Goal: Information Seeking & Learning: Learn about a topic

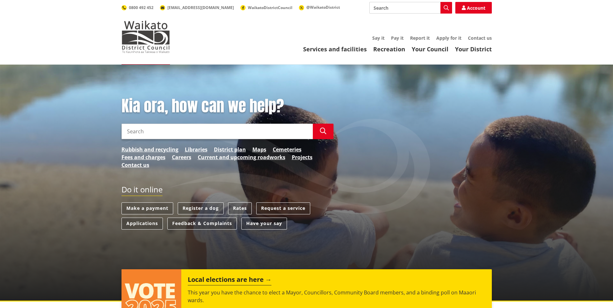
click at [134, 133] on input "Search" at bounding box center [217, 132] width 191 height 16
type input "bwof"
click at [335, 48] on link "Services and facilities" at bounding box center [335, 49] width 64 height 8
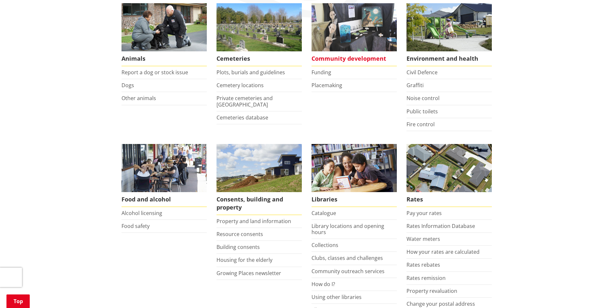
scroll to position [129, 0]
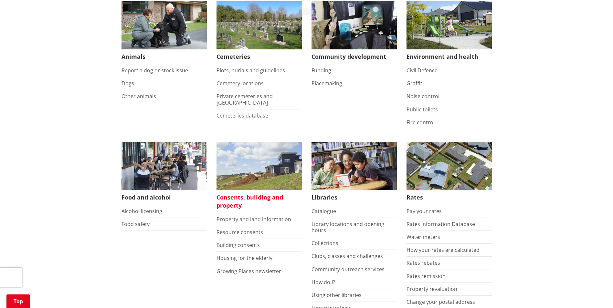
click at [257, 198] on span "Consents, building and property" at bounding box center [259, 201] width 85 height 23
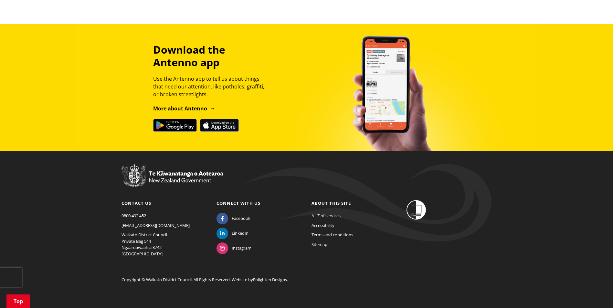
scroll to position [816, 0]
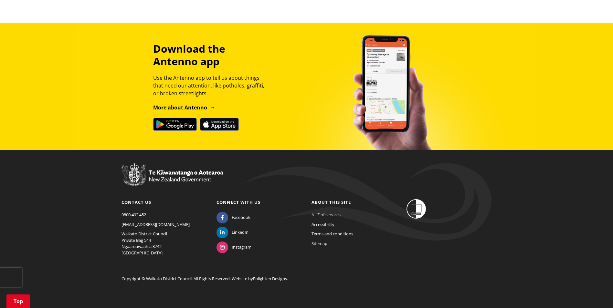
click at [334, 216] on link "A - Z of services" at bounding box center [326, 215] width 29 height 6
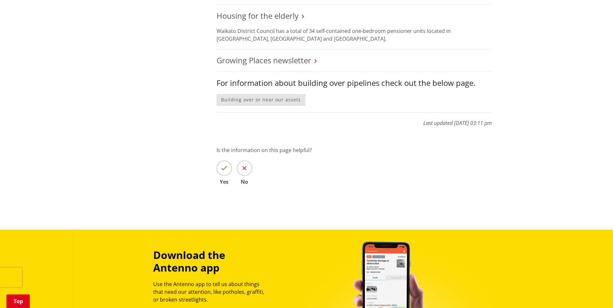
scroll to position [590, 0]
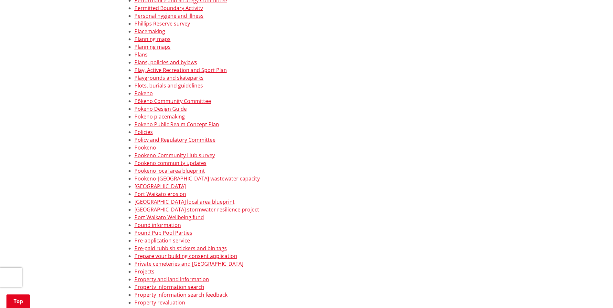
scroll to position [3168, 0]
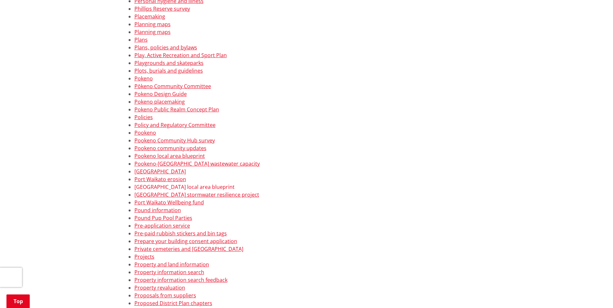
click at [198, 188] on link "[GEOGRAPHIC_DATA] local area blueprint" at bounding box center [184, 187] width 100 height 7
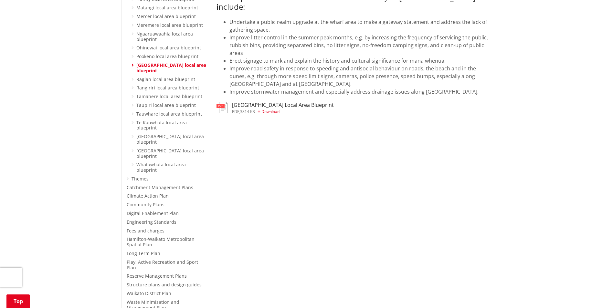
scroll to position [226, 0]
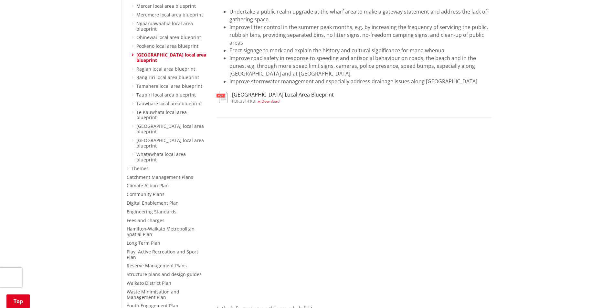
click at [264, 100] on span "Download" at bounding box center [271, 101] width 18 height 5
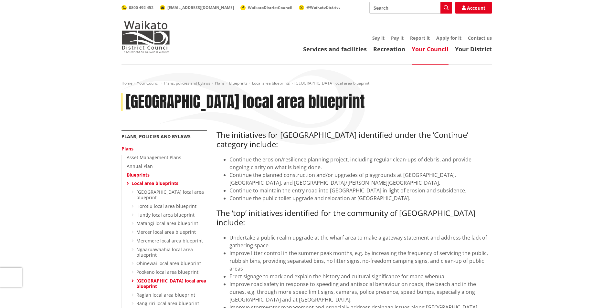
scroll to position [65, 0]
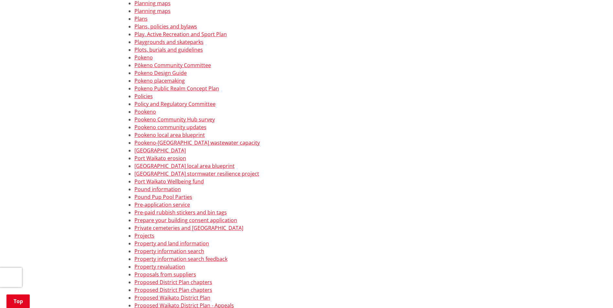
scroll to position [3200, 0]
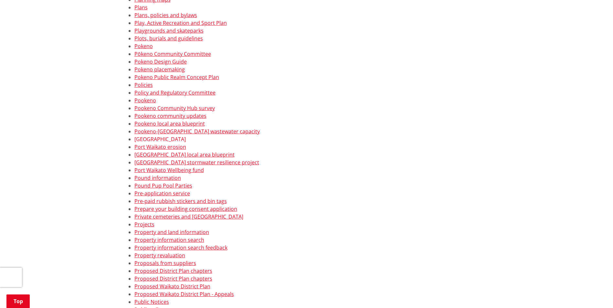
click at [145, 139] on link "[GEOGRAPHIC_DATA]" at bounding box center [159, 139] width 51 height 7
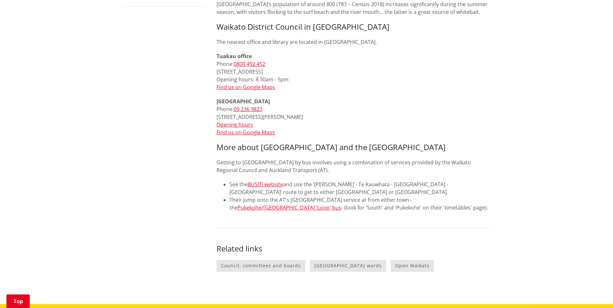
scroll to position [291, 0]
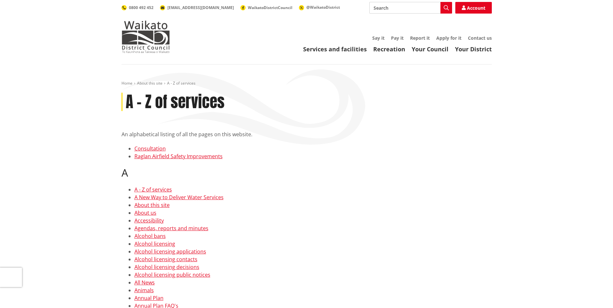
scroll to position [3200, 0]
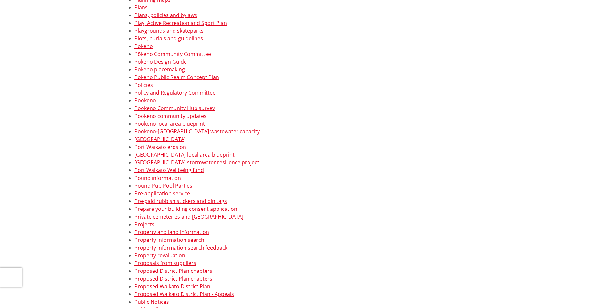
click at [145, 147] on link "Port Waikato erosion" at bounding box center [160, 147] width 52 height 7
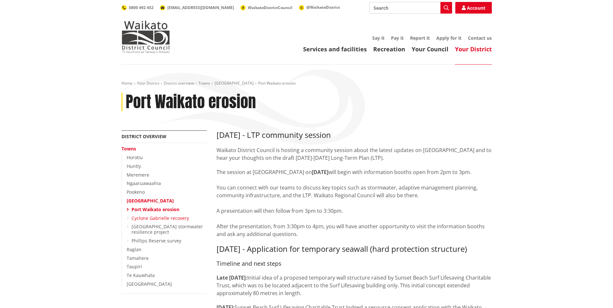
click at [163, 219] on link "Cyclone Gabrielle recovery" at bounding box center [161, 218] width 58 height 6
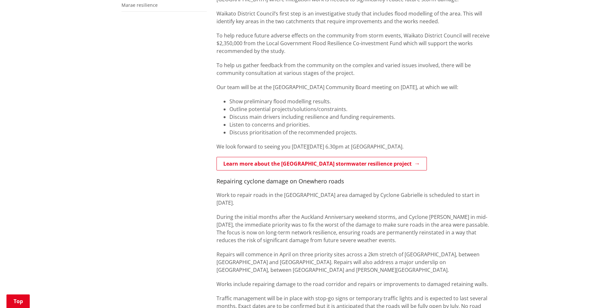
scroll to position [194, 0]
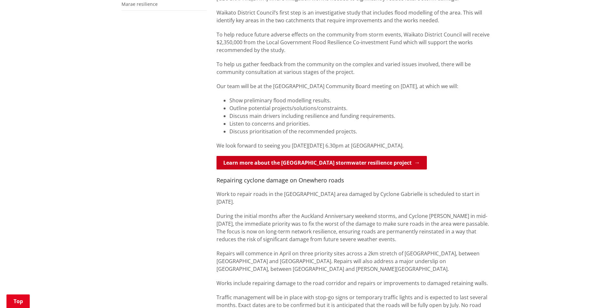
click at [286, 162] on link "Learn more about the [GEOGRAPHIC_DATA] stormwater resilience project" at bounding box center [322, 163] width 210 height 14
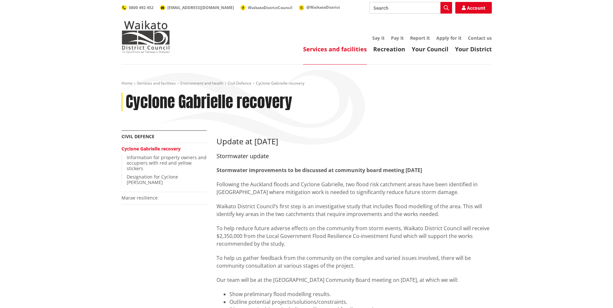
scroll to position [194, 0]
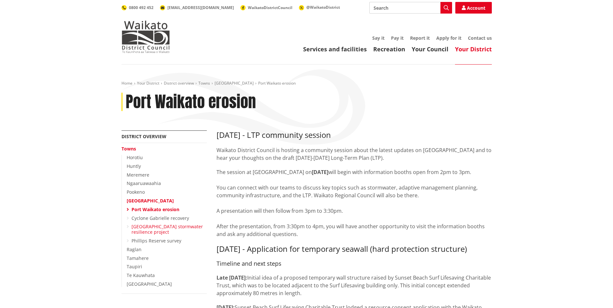
click at [179, 225] on link "[GEOGRAPHIC_DATA] stormwater resilience project" at bounding box center [167, 230] width 71 height 12
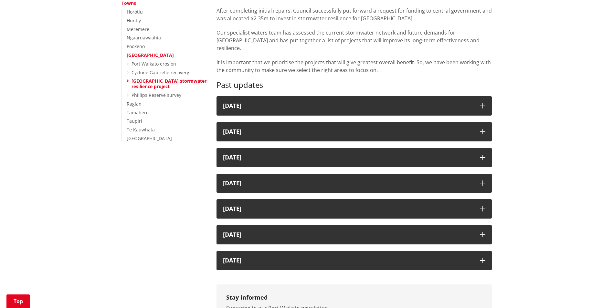
scroll to position [162, 0]
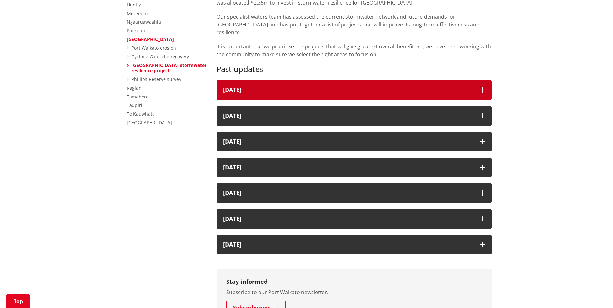
click at [241, 87] on div "15 August" at bounding box center [348, 90] width 251 height 6
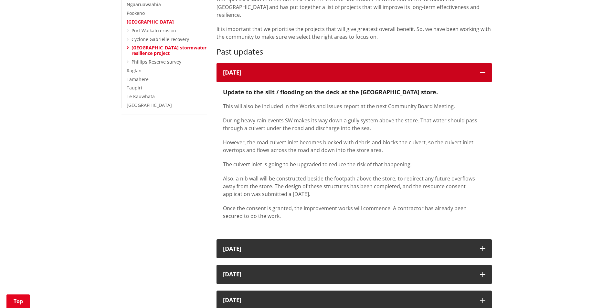
scroll to position [194, 0]
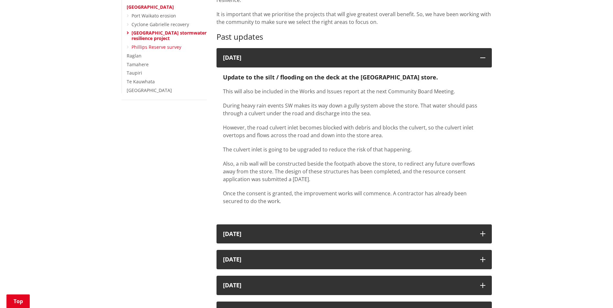
click at [170, 48] on link "Phillips Reserve survey" at bounding box center [157, 47] width 50 height 6
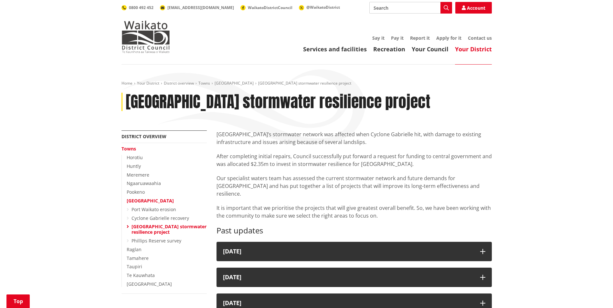
scroll to position [194, 0]
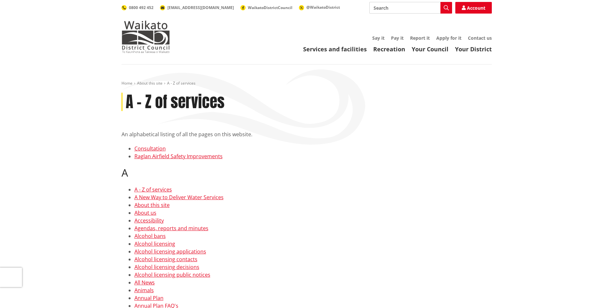
scroll to position [3200, 0]
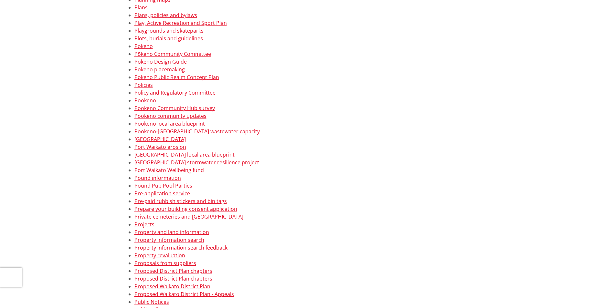
click at [180, 171] on link "Port Waikato Wellbeing fund" at bounding box center [168, 170] width 69 height 7
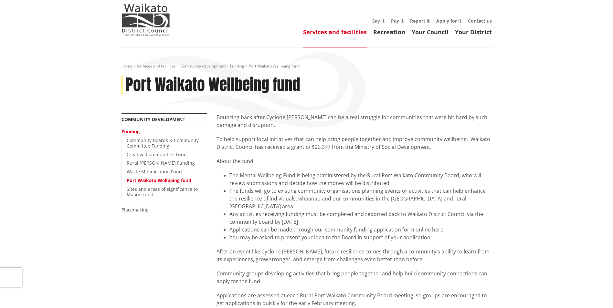
scroll to position [32, 0]
